Goal: Task Accomplishment & Management: Manage account settings

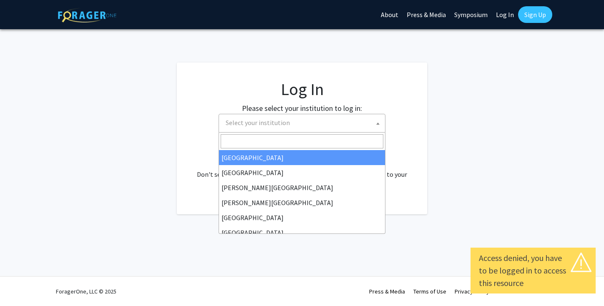
click at [345, 125] on span "Select your institution" at bounding box center [303, 122] width 163 height 17
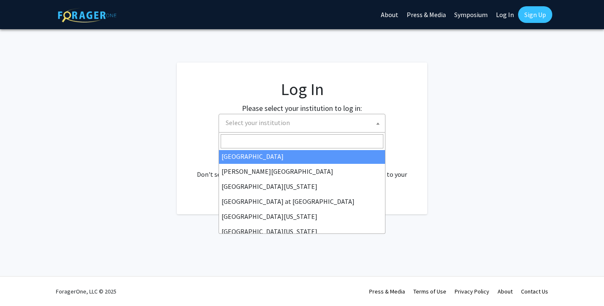
scroll to position [266, 0]
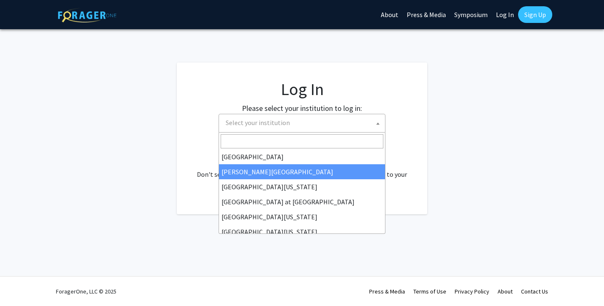
select select "24"
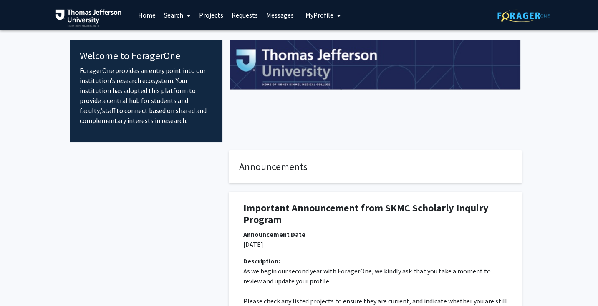
click at [246, 15] on link "Requests" at bounding box center [244, 14] width 35 height 29
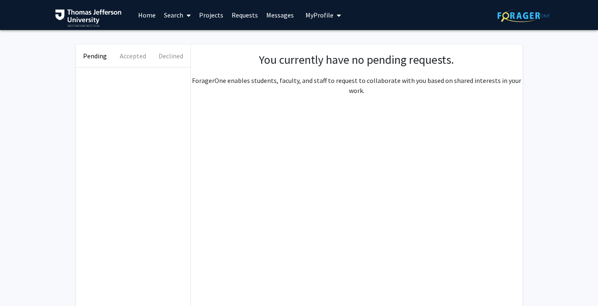
click at [281, 10] on link "Messages" at bounding box center [280, 14] width 36 height 29
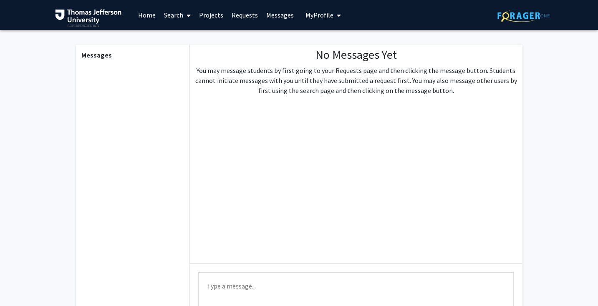
click at [248, 13] on link "Requests" at bounding box center [244, 14] width 35 height 29
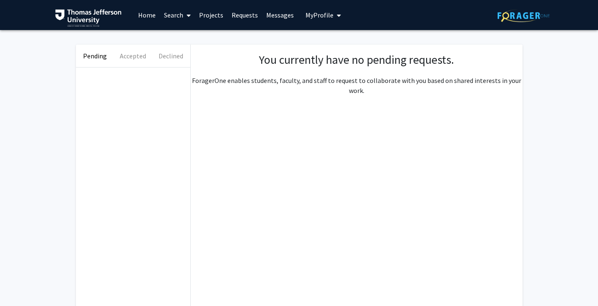
click at [284, 16] on link "Messages" at bounding box center [280, 14] width 36 height 29
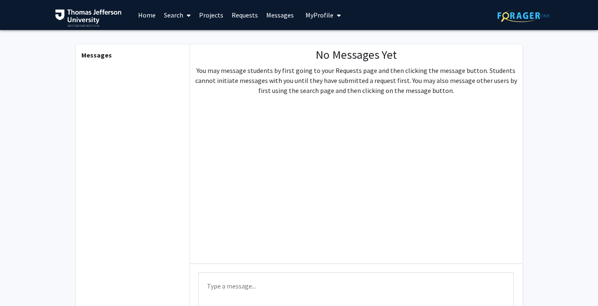
click at [319, 18] on span "My Profile" at bounding box center [319, 15] width 28 height 8
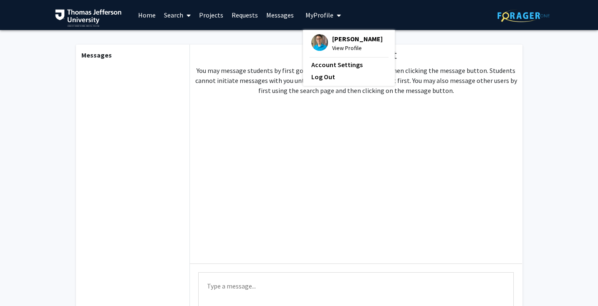
click at [347, 40] on span "[PERSON_NAME]" at bounding box center [357, 38] width 50 height 9
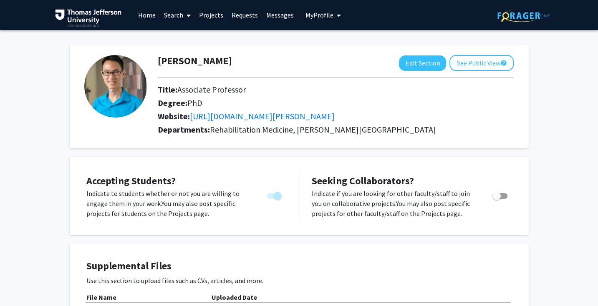
click at [137, 13] on link "Home" at bounding box center [147, 14] width 26 height 29
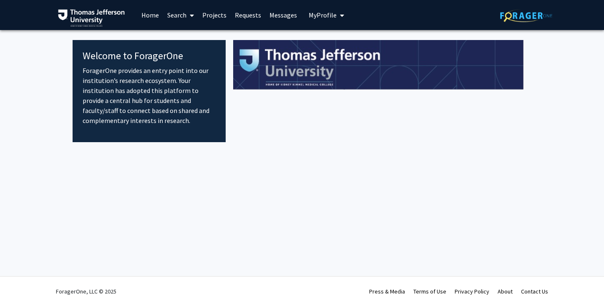
click at [173, 16] on link "Search" at bounding box center [180, 14] width 35 height 29
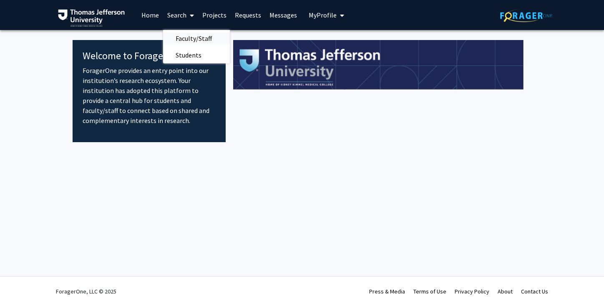
click at [195, 35] on span "Faculty/Staff" at bounding box center [193, 38] width 61 height 17
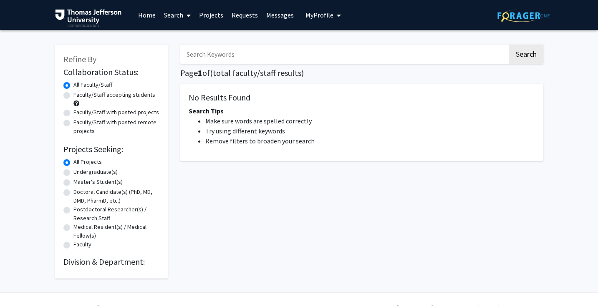
click at [171, 16] on link "Search" at bounding box center [177, 14] width 35 height 29
click at [185, 53] on span "Students" at bounding box center [185, 55] width 51 height 17
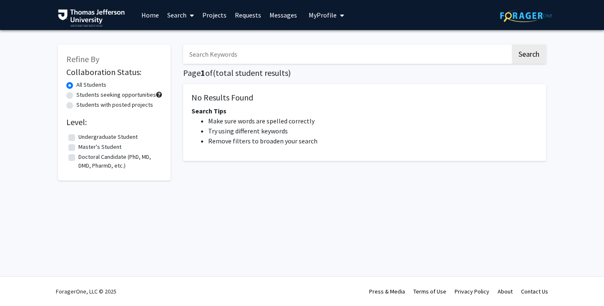
click at [208, 14] on link "Projects" at bounding box center [214, 14] width 33 height 29
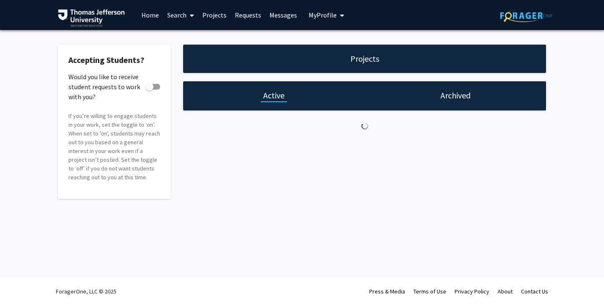
checkbox input "true"
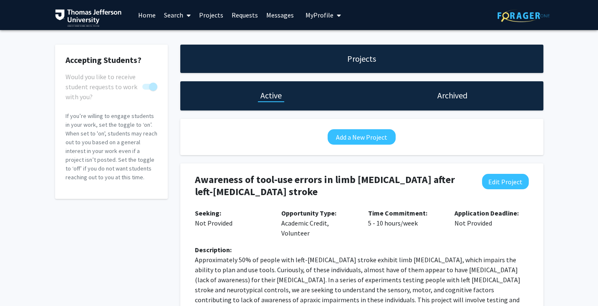
click at [180, 19] on link "Search" at bounding box center [177, 14] width 35 height 29
click at [187, 50] on span "Students" at bounding box center [185, 55] width 51 height 17
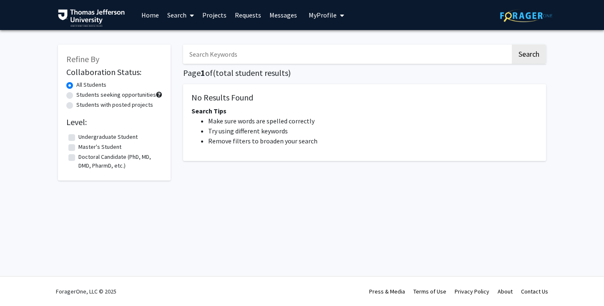
click at [210, 17] on link "Projects" at bounding box center [214, 14] width 33 height 29
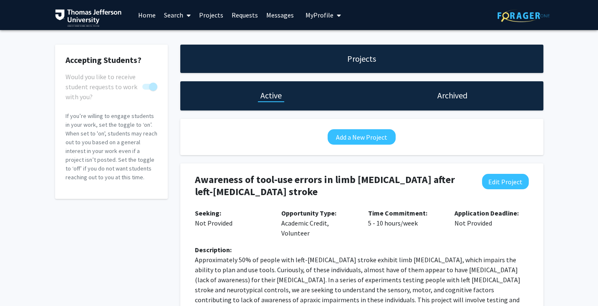
click at [449, 100] on h1 "Archived" at bounding box center [452, 96] width 30 height 12
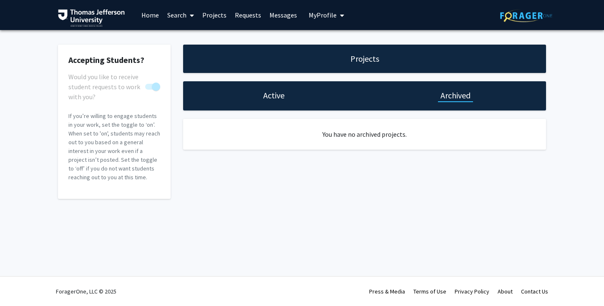
click at [270, 96] on h1 "Active" at bounding box center [273, 96] width 21 height 12
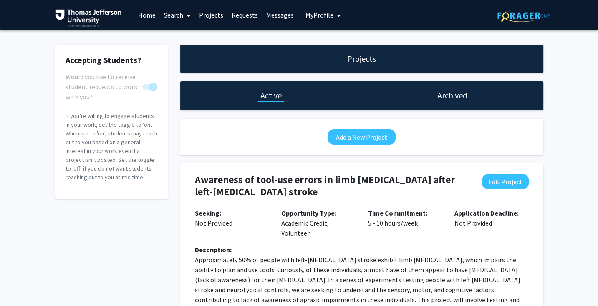
click at [180, 13] on link "Search" at bounding box center [177, 14] width 35 height 29
click at [182, 36] on span "Faculty/Staff" at bounding box center [190, 38] width 61 height 17
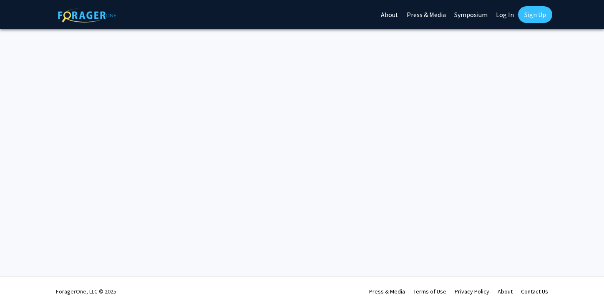
click at [85, 14] on img at bounding box center [87, 15] width 58 height 15
click at [511, 14] on link "Log In" at bounding box center [505, 14] width 26 height 29
click at [502, 16] on link "Log In" at bounding box center [505, 14] width 26 height 29
click at [533, 18] on link "Sign Up" at bounding box center [535, 14] width 34 height 17
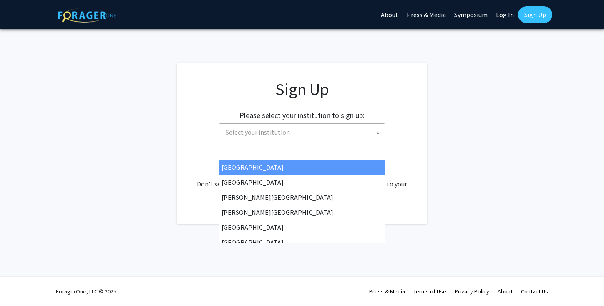
click at [324, 131] on span "Select your institution" at bounding box center [303, 132] width 163 height 17
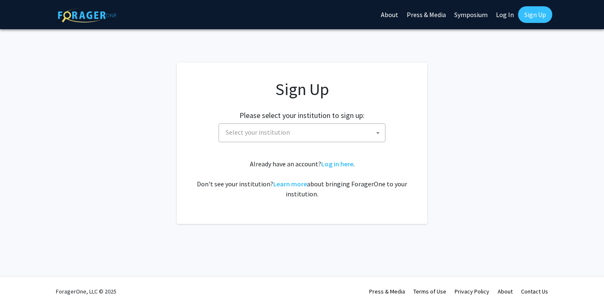
click at [453, 75] on app-signup "Sign Up Please select your institution to sign up: [GEOGRAPHIC_DATA] [GEOGRAPHI…" at bounding box center [302, 143] width 604 height 161
click at [342, 163] on link "Log in here" at bounding box center [337, 164] width 32 height 8
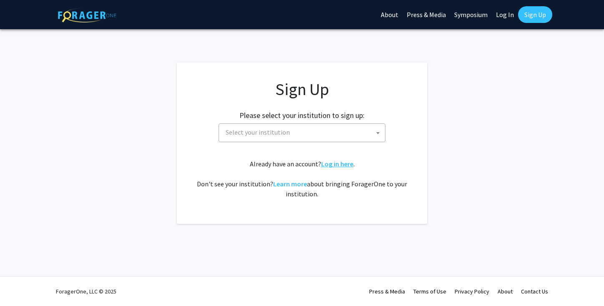
click at [342, 163] on link "Log in here" at bounding box center [337, 164] width 32 height 8
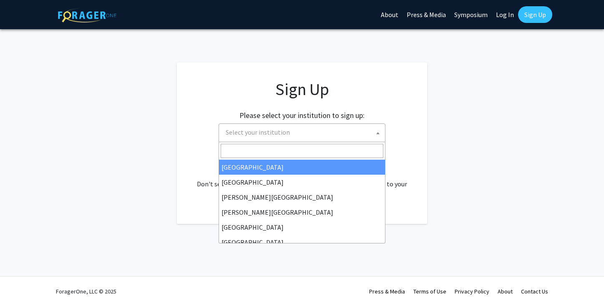
click at [272, 139] on span "Select your institution" at bounding box center [303, 132] width 163 height 17
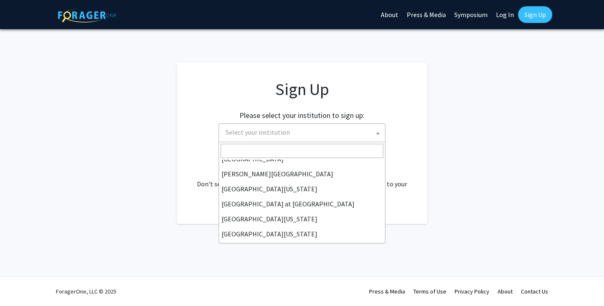
scroll to position [292, 0]
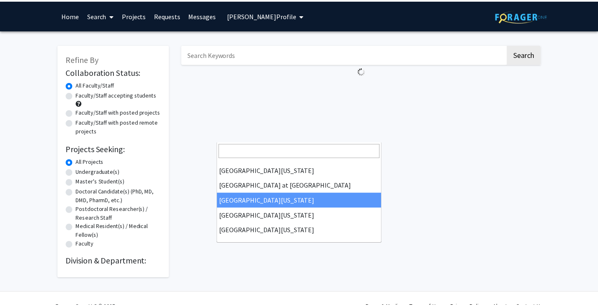
scroll to position [1, 0]
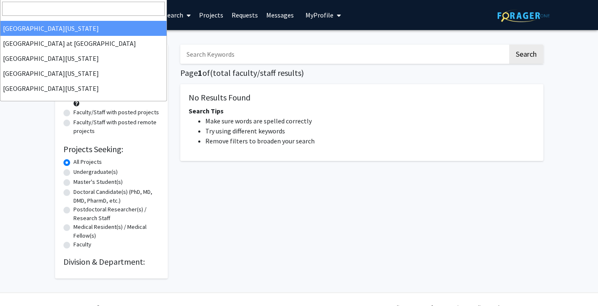
click at [282, 208] on div "Search Page 1 of ( total faculty/staff results) No Results Found Search Tips Ma…" at bounding box center [361, 157] width 375 height 242
click at [212, 13] on link "Projects" at bounding box center [211, 14] width 33 height 29
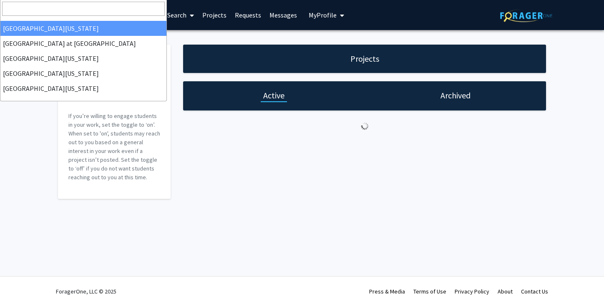
checkbox input "true"
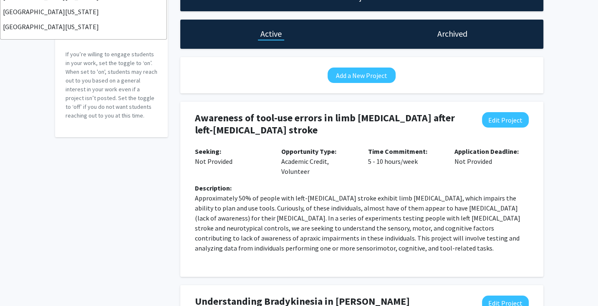
click at [313, 163] on p "Opportunity Type: Academic Credit, Volunteer" at bounding box center [318, 161] width 74 height 30
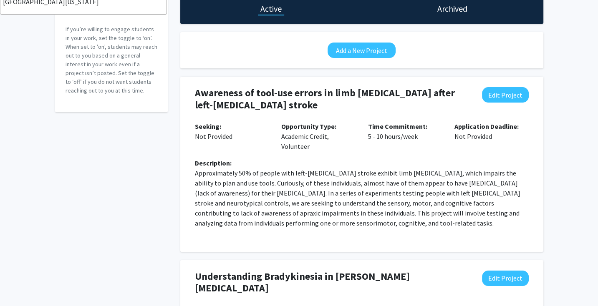
scroll to position [88, 0]
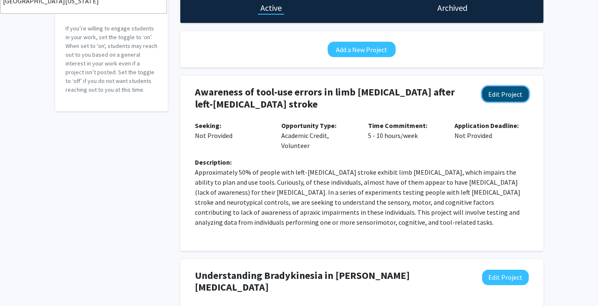
click at [495, 94] on button "Edit Project" at bounding box center [505, 93] width 47 height 15
select select "5 - 10"
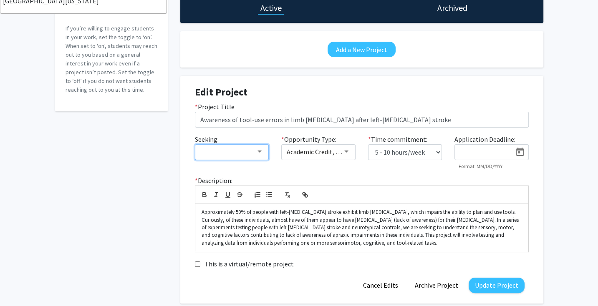
click at [262, 151] on div at bounding box center [260, 151] width 8 height 7
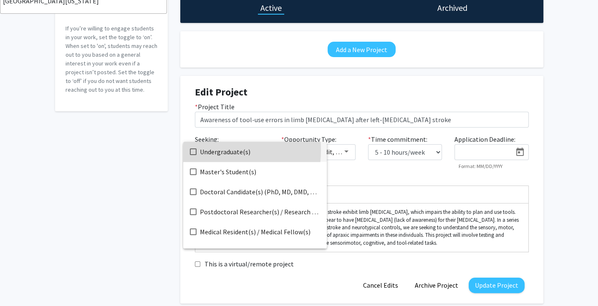
click at [193, 150] on mat-pseudo-checkbox at bounding box center [193, 151] width 7 height 7
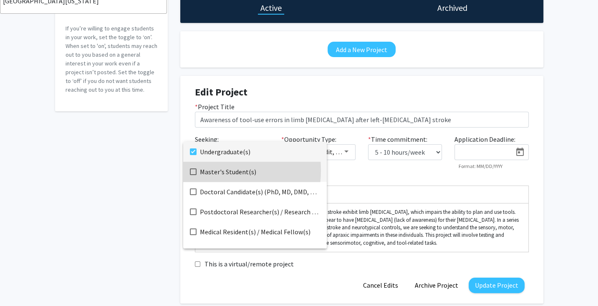
click at [192, 170] on mat-pseudo-checkbox at bounding box center [193, 171] width 7 height 7
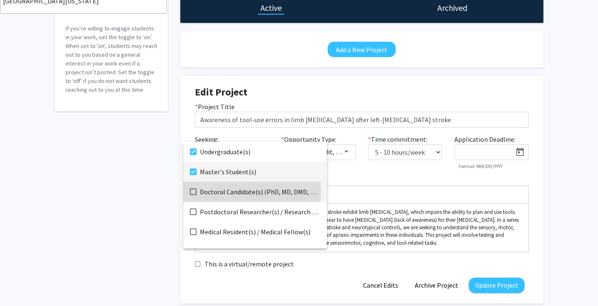
click at [193, 191] on mat-pseudo-checkbox at bounding box center [193, 191] width 7 height 7
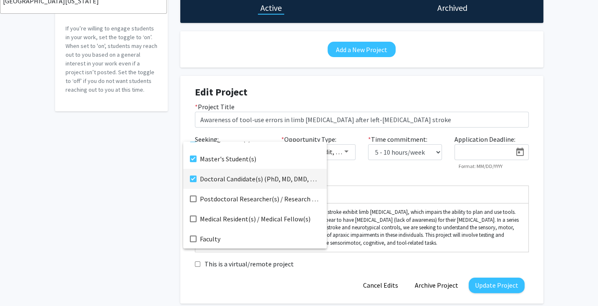
scroll to position [13, 0]
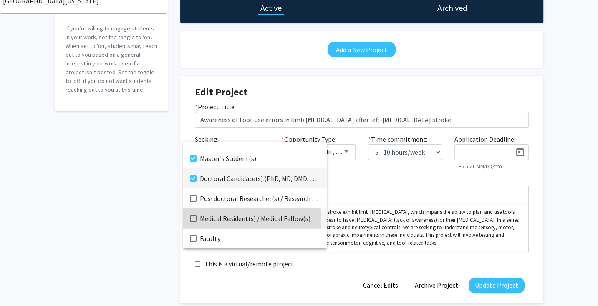
click at [192, 222] on mat-option "Medical Resident(s) / Medical Fellow(s)" at bounding box center [254, 218] width 143 height 20
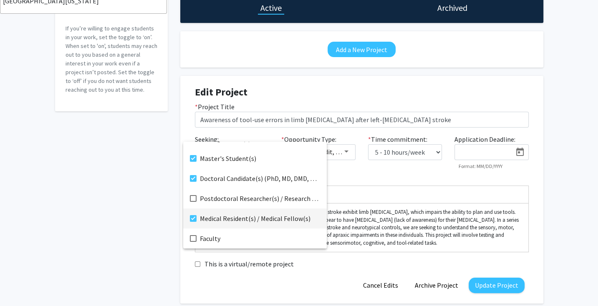
click at [388, 190] on div at bounding box center [299, 153] width 598 height 306
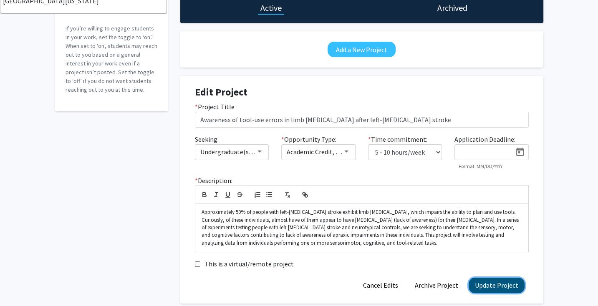
click at [488, 281] on button "Update Project" at bounding box center [496, 285] width 56 height 15
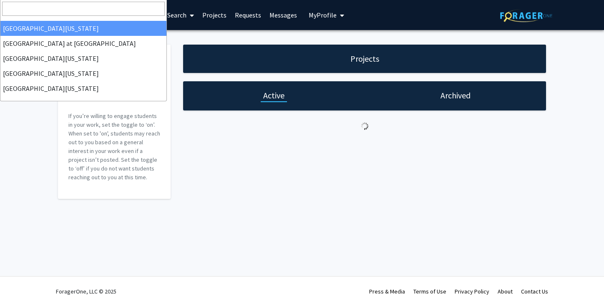
click at [181, 77] on div "Projects Active Archived" at bounding box center [364, 122] width 375 height 154
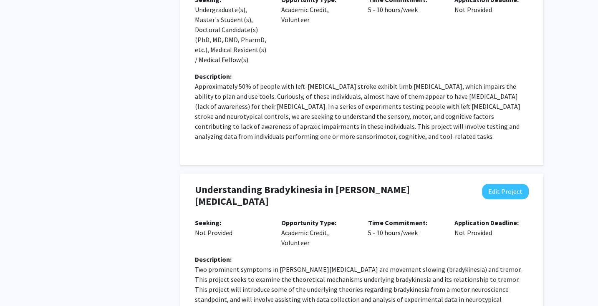
scroll to position [244, 0]
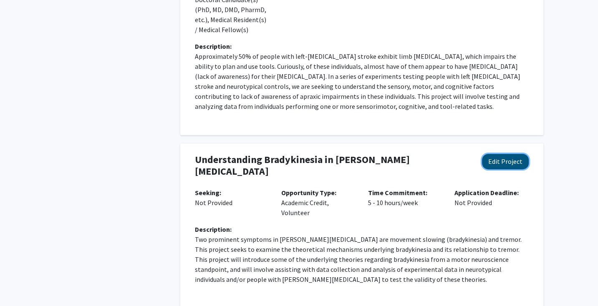
click at [503, 158] on button "Edit Project" at bounding box center [505, 161] width 47 height 15
select select "5 - 10"
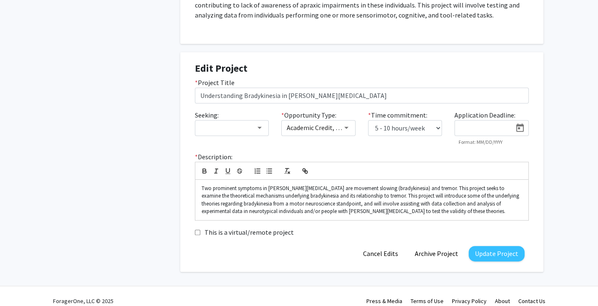
scroll to position [338, 0]
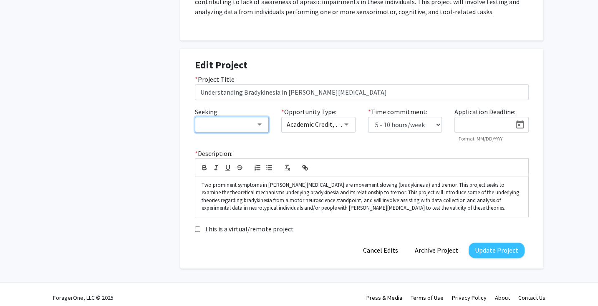
click at [241, 124] on div at bounding box center [228, 124] width 56 height 10
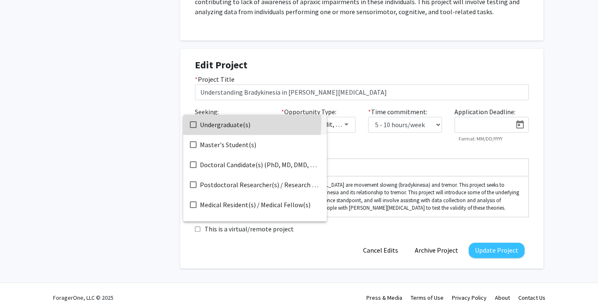
click at [196, 122] on mat-option "Undergraduate(s)" at bounding box center [254, 125] width 143 height 20
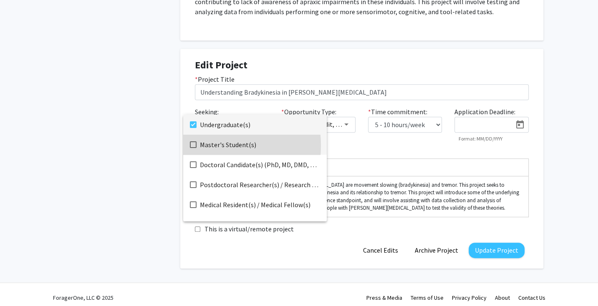
click at [193, 146] on mat-pseudo-checkbox at bounding box center [193, 144] width 7 height 7
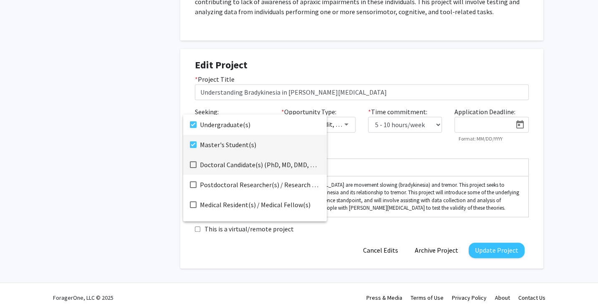
click at [193, 166] on mat-pseudo-checkbox at bounding box center [193, 164] width 7 height 7
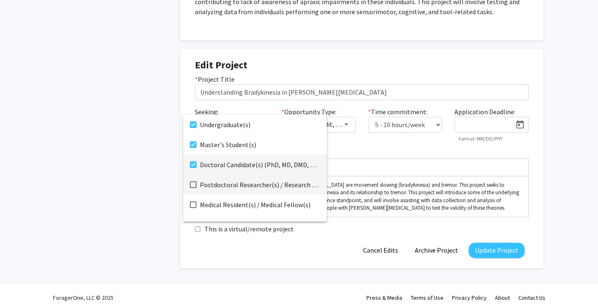
scroll to position [13, 0]
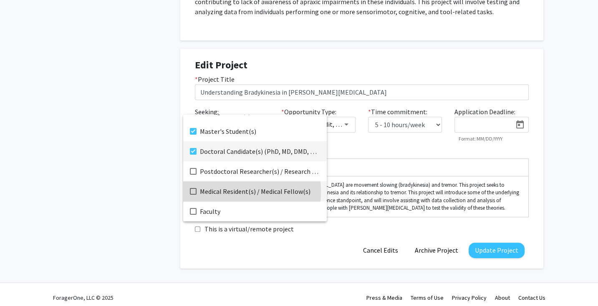
click at [195, 192] on mat-pseudo-checkbox at bounding box center [193, 191] width 7 height 7
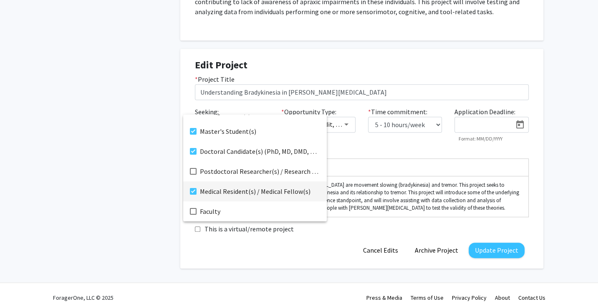
click at [493, 244] on div at bounding box center [299, 153] width 598 height 306
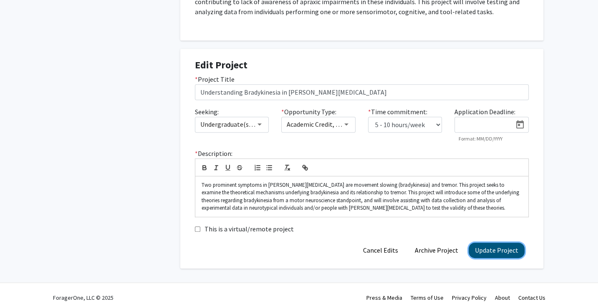
click at [495, 254] on button "Update Project" at bounding box center [496, 250] width 56 height 15
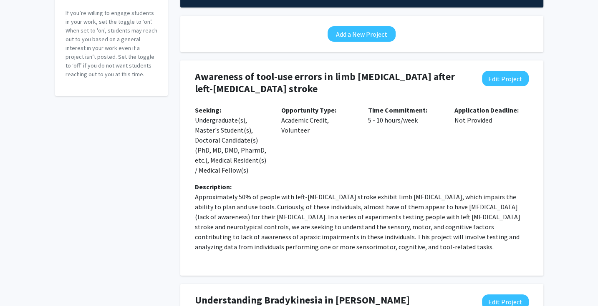
scroll to position [0, 0]
